Goal: Find specific page/section: Find specific page/section

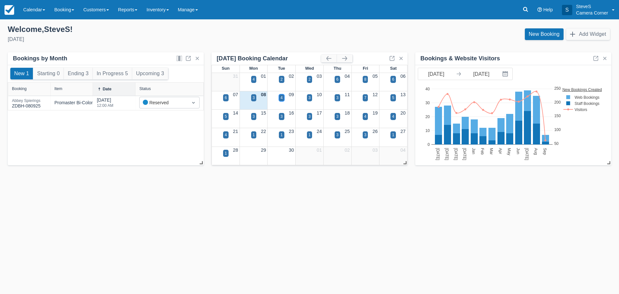
click at [280, 95] on div "4" at bounding box center [281, 97] width 5 height 7
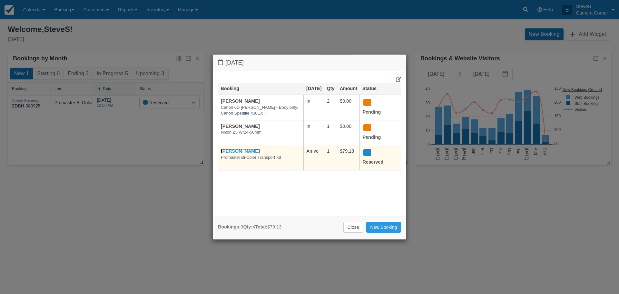
click at [242, 153] on link "Abbey Spierings" at bounding box center [240, 150] width 39 height 5
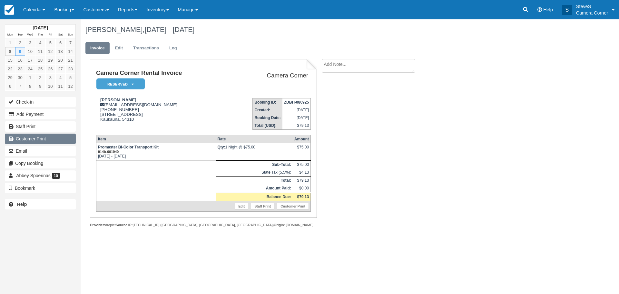
click at [51, 141] on link "Customer Print" at bounding box center [40, 139] width 71 height 10
click at [11, 8] on img at bounding box center [10, 10] width 10 height 10
